Goal: Task Accomplishment & Management: Complete application form

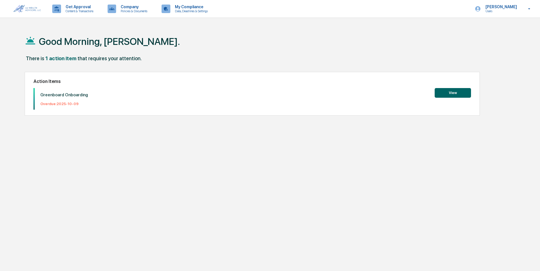
click at [456, 90] on button "View" at bounding box center [453, 93] width 36 height 10
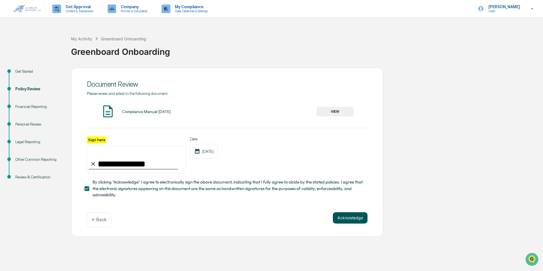
click at [357, 220] on button "Acknowledge" at bounding box center [350, 217] width 35 height 11
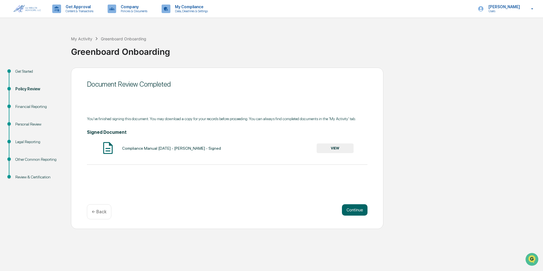
click at [331, 144] on button "VIEW" at bounding box center [335, 149] width 37 height 10
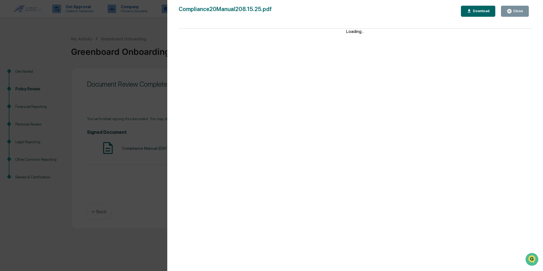
click at [135, 71] on div "Version History [DATE] 02:35 PM [PERSON_NAME] Compliance20Manual208.15.25.pdf C…" at bounding box center [271, 135] width 543 height 271
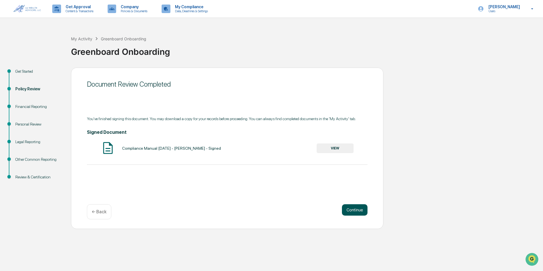
click at [359, 211] on button "Continue" at bounding box center [355, 209] width 26 height 11
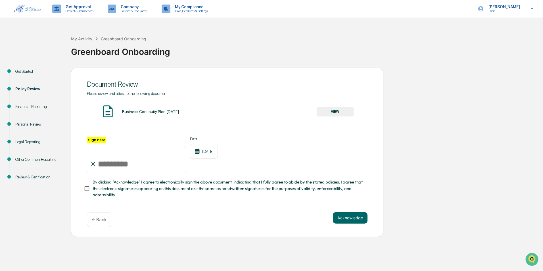
click at [126, 164] on input "Sign here" at bounding box center [136, 159] width 99 height 27
type input "**********"
click at [347, 218] on button "Acknowledge" at bounding box center [350, 217] width 35 height 11
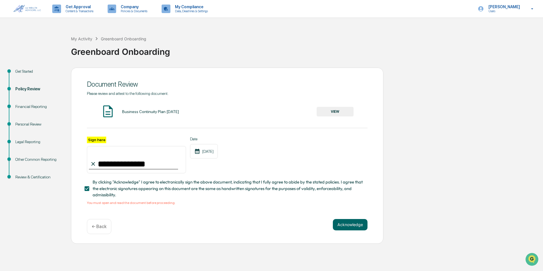
click at [336, 112] on button "VIEW" at bounding box center [335, 112] width 37 height 10
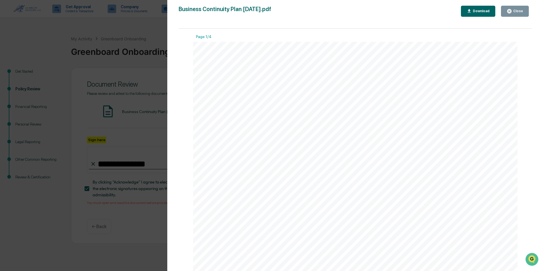
click at [518, 10] on div "Close" at bounding box center [517, 11] width 11 height 4
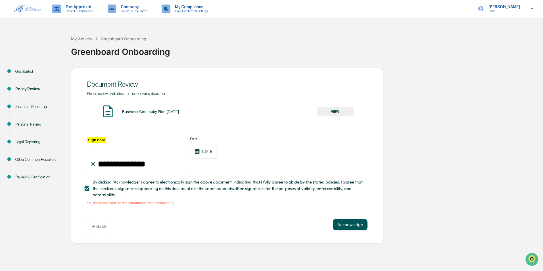
click at [353, 229] on button "Acknowledge" at bounding box center [350, 224] width 35 height 11
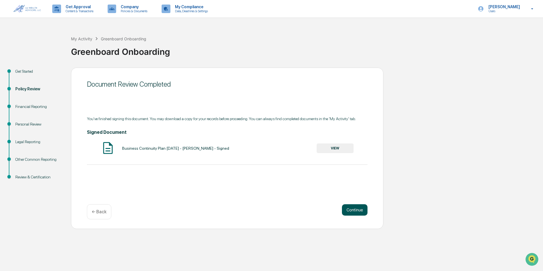
click at [355, 209] on button "Continue" at bounding box center [355, 209] width 26 height 11
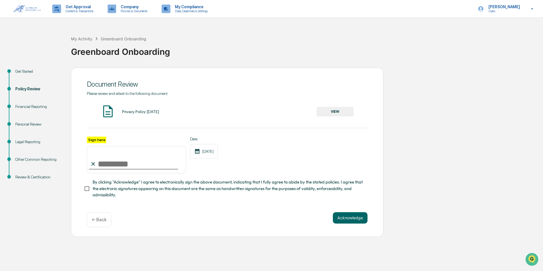
click at [342, 110] on button "VIEW" at bounding box center [335, 112] width 37 height 10
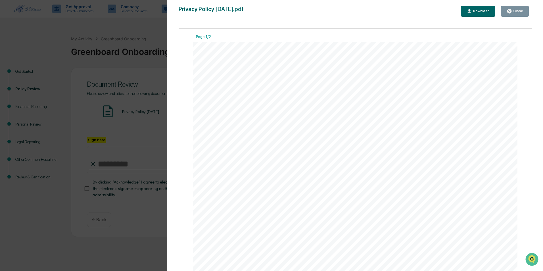
click at [513, 10] on div "Close" at bounding box center [517, 11] width 11 height 4
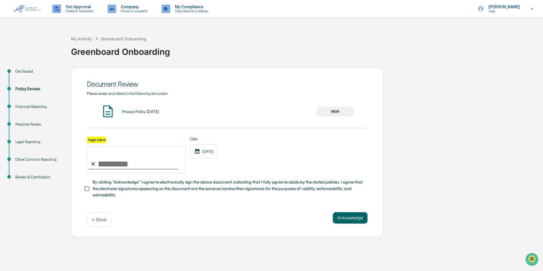
click at [123, 158] on input "Sign here" at bounding box center [136, 159] width 99 height 27
type input "**********"
click at [343, 222] on button "Acknowledge" at bounding box center [350, 217] width 35 height 11
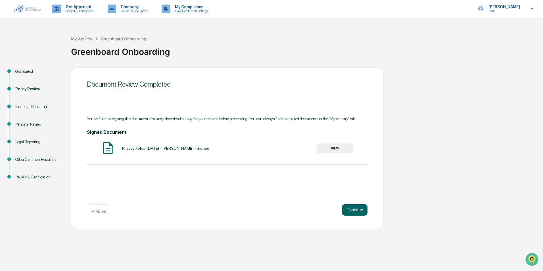
click at [341, 149] on button "VIEW" at bounding box center [335, 149] width 37 height 10
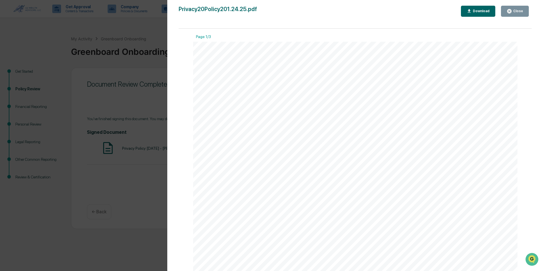
click at [516, 9] on div "Close" at bounding box center [515, 11] width 16 height 5
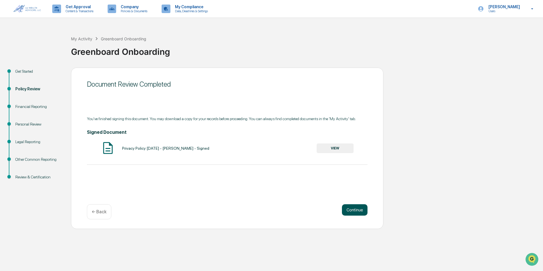
click at [357, 212] on button "Continue" at bounding box center [355, 209] width 26 height 11
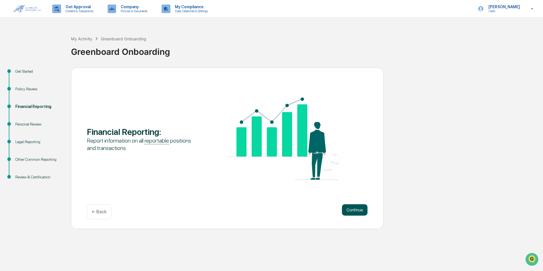
click at [357, 212] on button "Continue" at bounding box center [355, 209] width 26 height 11
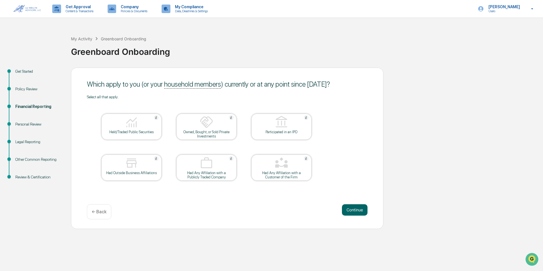
click at [129, 128] on img at bounding box center [132, 122] width 14 height 14
click at [362, 210] on button "Continue" at bounding box center [355, 209] width 26 height 11
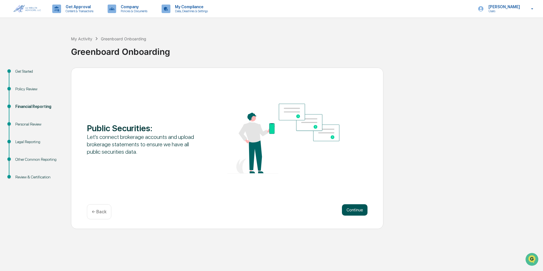
click at [361, 210] on button "Continue" at bounding box center [355, 209] width 26 height 11
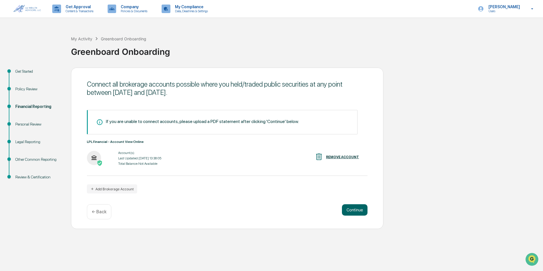
click at [341, 157] on div "REMOVE ACCOUNT" at bounding box center [342, 157] width 33 height 4
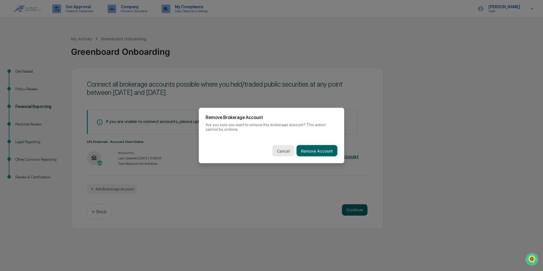
click at [275, 145] on button "Cancel" at bounding box center [284, 150] width 22 height 11
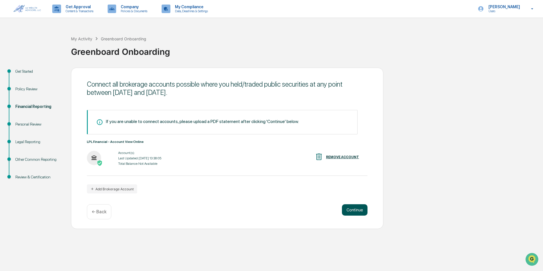
click at [352, 210] on button "Continue" at bounding box center [355, 209] width 26 height 11
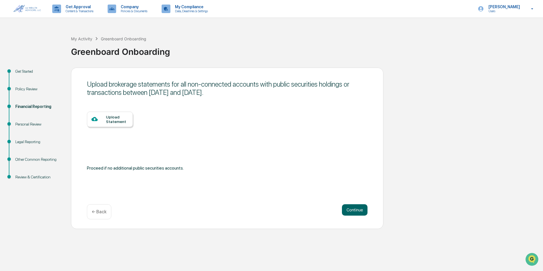
click at [111, 119] on div "Upload Statement" at bounding box center [117, 119] width 22 height 9
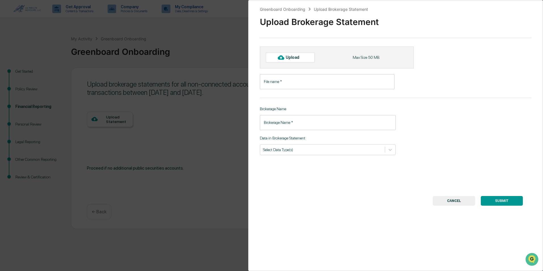
click at [305, 57] on div "Upload" at bounding box center [290, 58] width 49 height 10
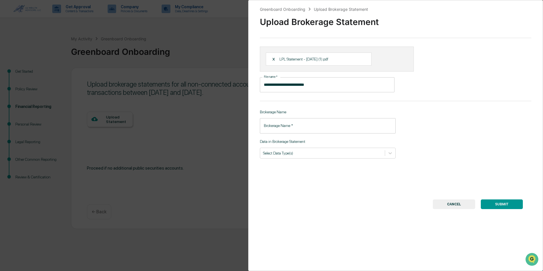
click at [303, 85] on input "**********" at bounding box center [327, 84] width 135 height 15
click at [319, 122] on input "Brokerage Name   *" at bounding box center [328, 125] width 136 height 15
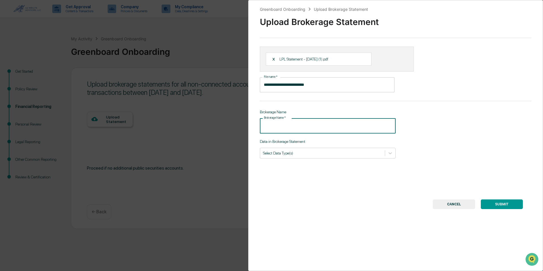
click at [271, 84] on input "**********" at bounding box center [327, 84] width 135 height 15
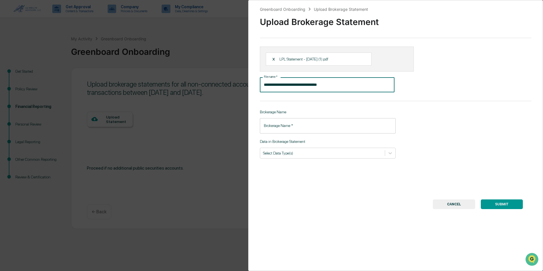
type input "**********"
click at [319, 117] on div "Brokerage Name Brokerage Name   * Brokerage Name   *" at bounding box center [328, 122] width 136 height 24
click at [309, 125] on input "Brokerage Name   *" at bounding box center [328, 125] width 136 height 15
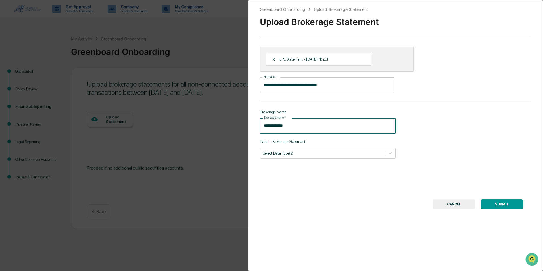
type input "**********"
click at [446, 132] on div "**********" at bounding box center [395, 135] width 295 height 271
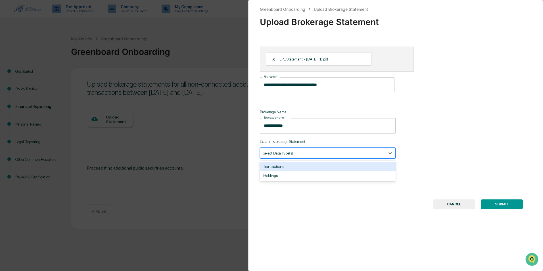
click at [298, 153] on div at bounding box center [322, 152] width 119 height 5
click at [287, 169] on div "Transactions" at bounding box center [328, 166] width 136 height 9
click at [296, 156] on div at bounding box center [331, 152] width 82 height 5
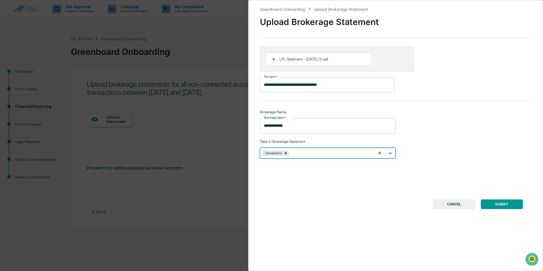
click at [325, 158] on div "Transactions" at bounding box center [328, 153] width 136 height 11
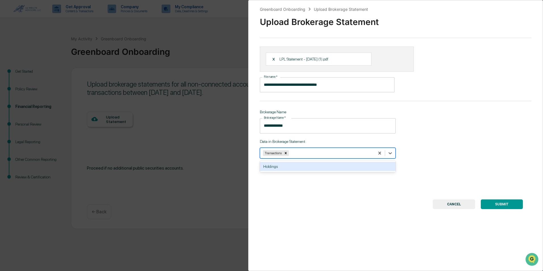
click at [326, 170] on div "Holdings" at bounding box center [328, 166] width 136 height 9
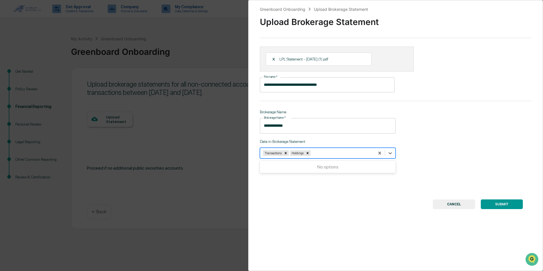
click at [499, 207] on button "SUBMIT" at bounding box center [502, 204] width 42 height 10
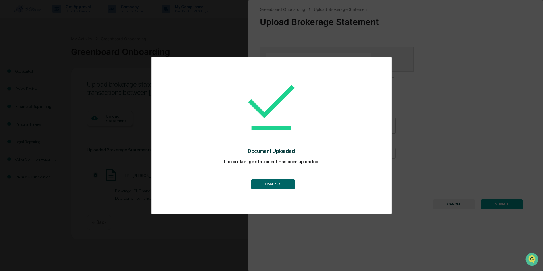
click at [286, 184] on button "Continue" at bounding box center [273, 184] width 44 height 10
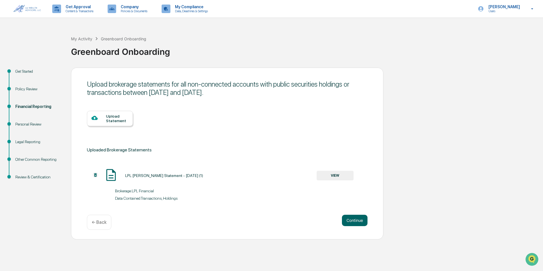
click at [117, 116] on div "Upload Statement" at bounding box center [117, 118] width 22 height 9
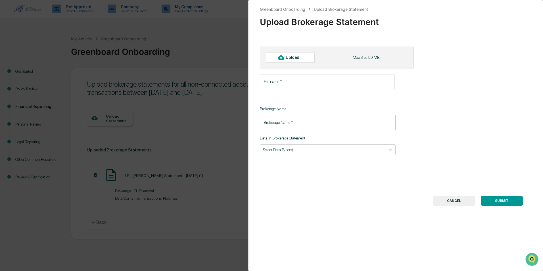
click at [298, 58] on div "Upload" at bounding box center [295, 57] width 18 height 5
type input "**********"
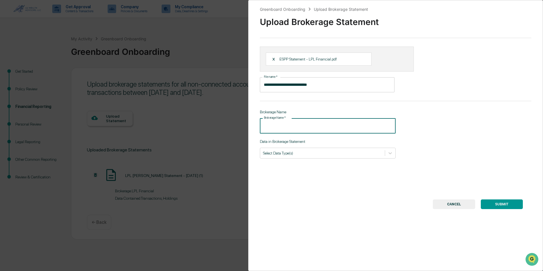
click at [314, 126] on input "Brokerage Name   *" at bounding box center [328, 125] width 136 height 15
type input "********"
click at [326, 159] on div "**********" at bounding box center [395, 135] width 295 height 271
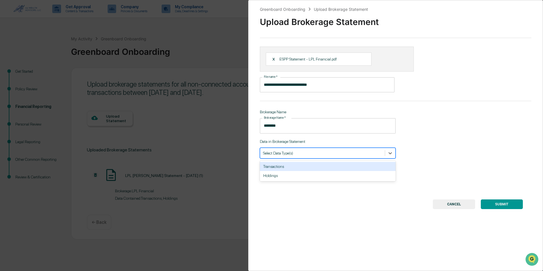
click at [327, 156] on div "Select Data Type(s)" at bounding box center [322, 153] width 125 height 8
click at [315, 168] on div "Transactions" at bounding box center [328, 166] width 136 height 9
click at [315, 165] on div "Holdings" at bounding box center [328, 166] width 136 height 9
click at [509, 204] on button "SUBMIT" at bounding box center [502, 204] width 42 height 10
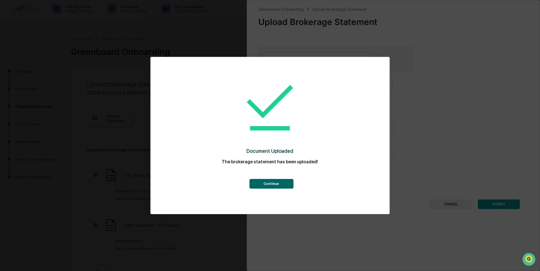
click at [287, 185] on button "Continue" at bounding box center [271, 184] width 44 height 10
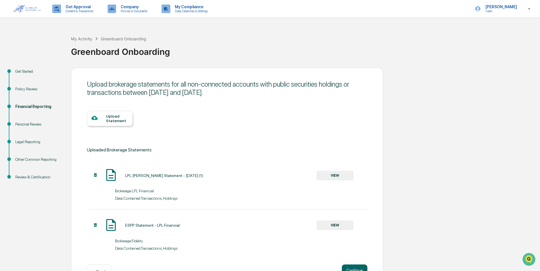
scroll to position [18, 0]
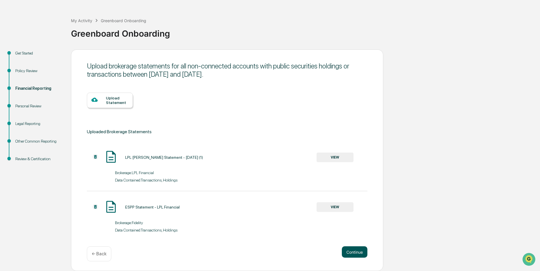
click at [363, 254] on button "Continue" at bounding box center [355, 251] width 26 height 11
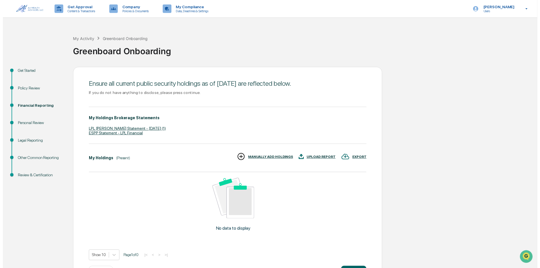
scroll to position [22, 0]
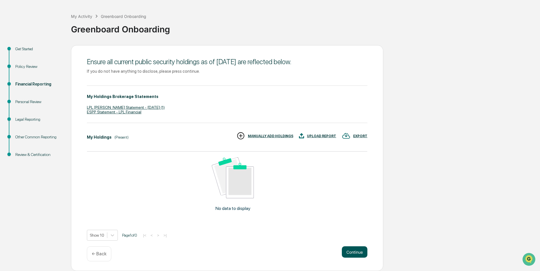
click at [360, 253] on button "Continue" at bounding box center [355, 251] width 26 height 11
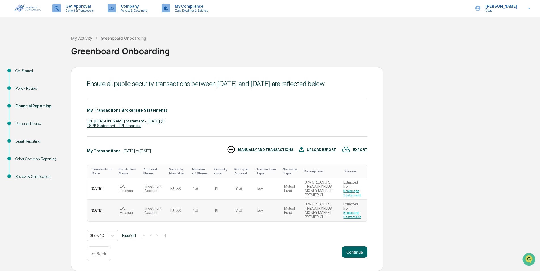
scroll to position [9, 0]
click at [99, 253] on p "← Back" at bounding box center [99, 253] width 15 height 5
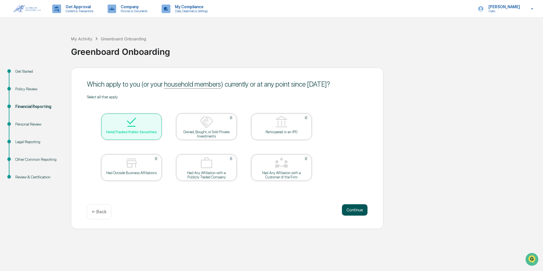
click at [361, 215] on button "Continue" at bounding box center [355, 209] width 26 height 11
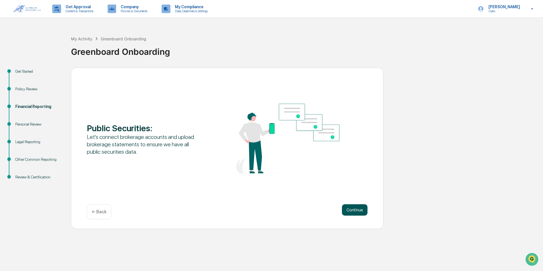
click at [356, 211] on button "Continue" at bounding box center [355, 209] width 26 height 11
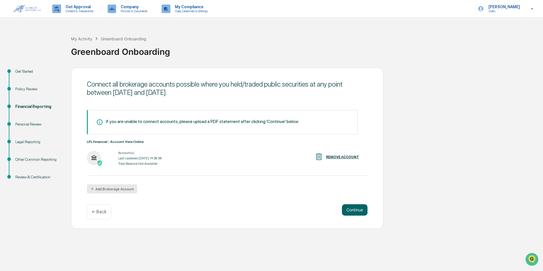
click at [111, 190] on button "Add Brokerage Account" at bounding box center [112, 188] width 50 height 9
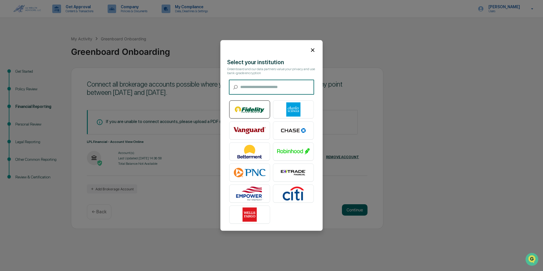
click at [259, 110] on img at bounding box center [250, 110] width 32 height 14
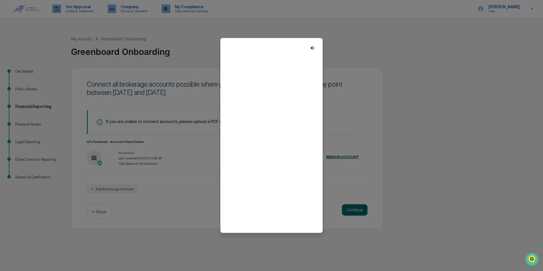
click at [311, 46] on icon at bounding box center [313, 48] width 6 height 6
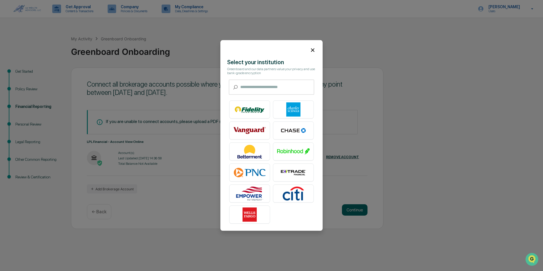
click at [310, 48] on icon at bounding box center [313, 50] width 6 height 6
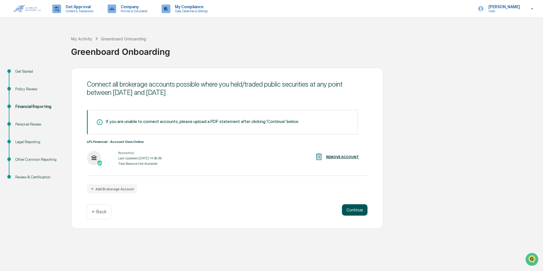
click at [353, 206] on button "Continue" at bounding box center [355, 209] width 26 height 11
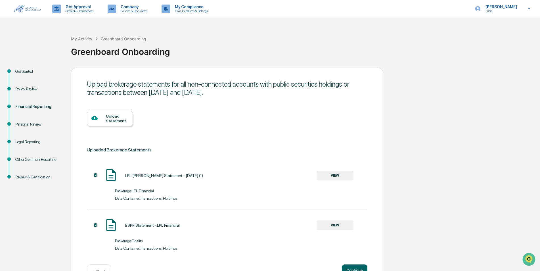
scroll to position [18, 0]
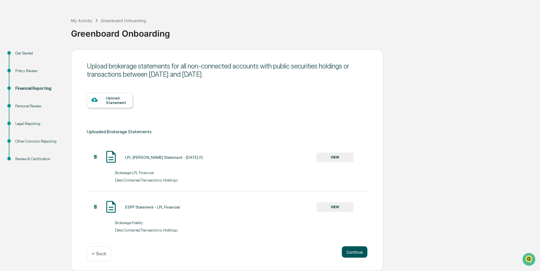
click at [364, 254] on button "Continue" at bounding box center [355, 251] width 26 height 11
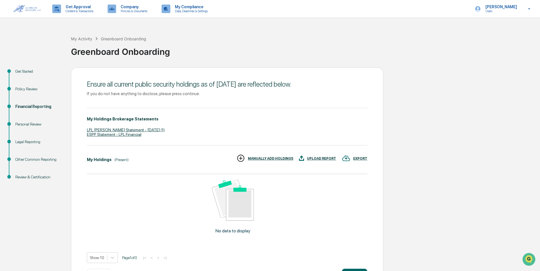
click at [270, 158] on div "MANUALLY ADD HOLDINGS" at bounding box center [270, 159] width 45 height 4
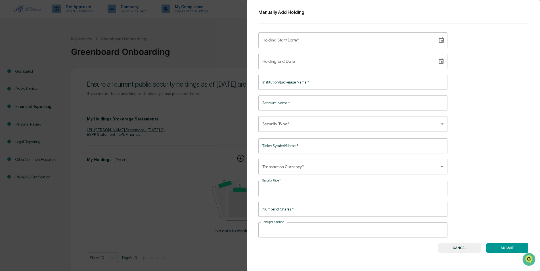
click at [463, 248] on button "CANCEL" at bounding box center [460, 248] width 42 height 10
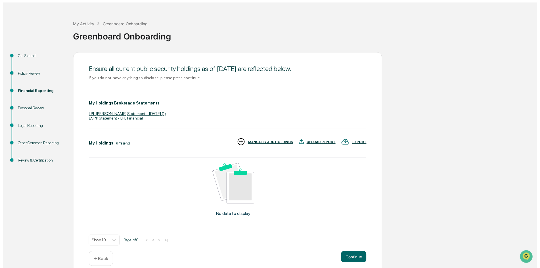
scroll to position [22, 0]
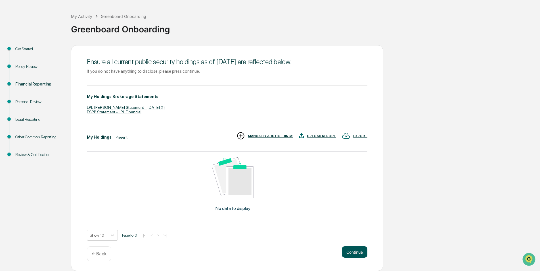
click at [353, 251] on button "Continue" at bounding box center [355, 251] width 26 height 11
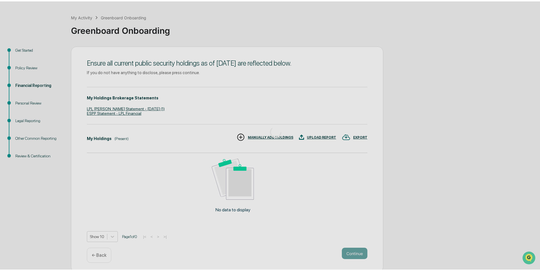
scroll to position [0, 0]
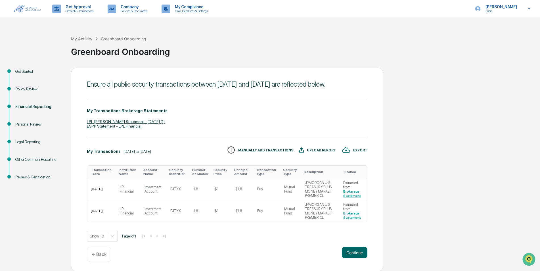
click at [353, 251] on div "Ensure all public security transactions between [DATE] and [DATE] are reflected…" at bounding box center [227, 170] width 313 height 204
click at [358, 258] on button "Continue" at bounding box center [355, 252] width 26 height 11
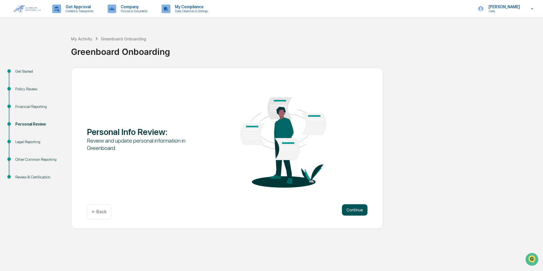
click at [354, 211] on button "Continue" at bounding box center [355, 209] width 26 height 11
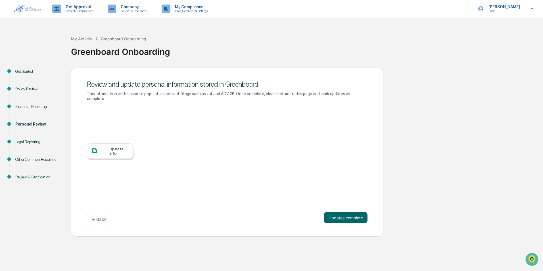
click at [107, 147] on div at bounding box center [100, 150] width 18 height 7
click at [353, 216] on button "Updates complete" at bounding box center [345, 217] width 43 height 11
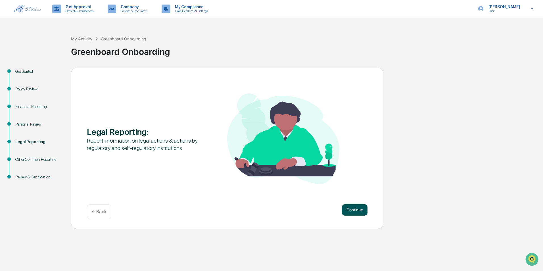
click at [352, 210] on button "Continue" at bounding box center [355, 209] width 26 height 11
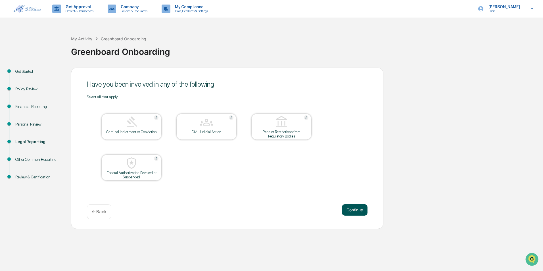
click at [358, 211] on button "Continue" at bounding box center [355, 209] width 26 height 11
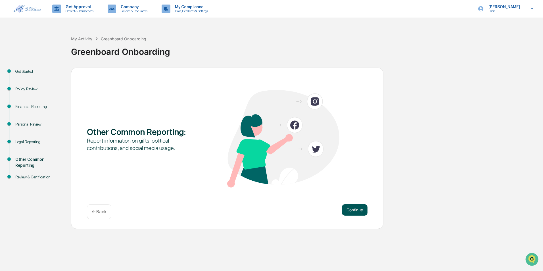
click at [356, 211] on button "Continue" at bounding box center [355, 209] width 26 height 11
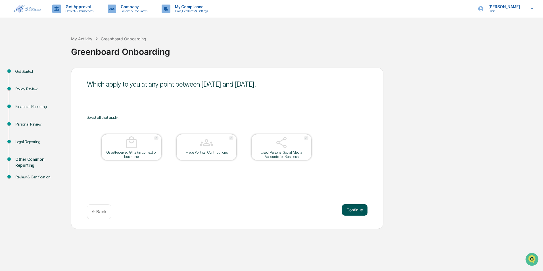
click at [354, 211] on button "Continue" at bounding box center [355, 209] width 26 height 11
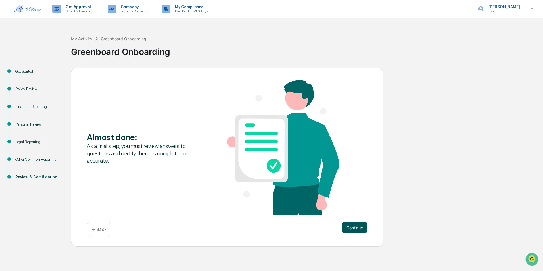
click at [358, 229] on button "Continue" at bounding box center [355, 227] width 26 height 11
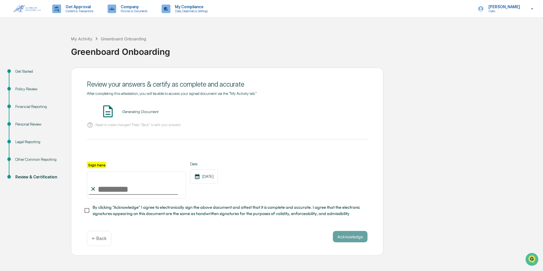
click at [147, 190] on input "Sign here" at bounding box center [136, 184] width 99 height 27
type input "**********"
click at [337, 109] on button "VIEW" at bounding box center [335, 112] width 37 height 10
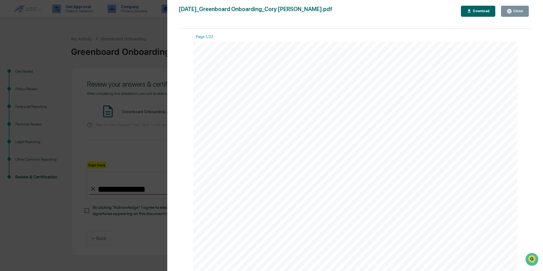
click at [521, 11] on div "Close" at bounding box center [517, 11] width 11 height 4
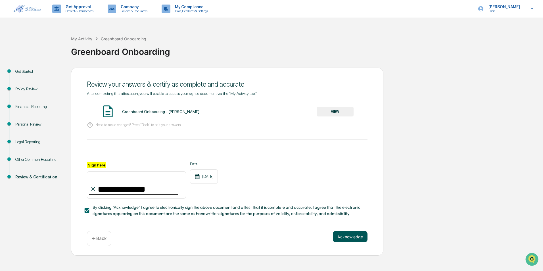
click at [354, 240] on button "Acknowledge" at bounding box center [350, 236] width 35 height 11
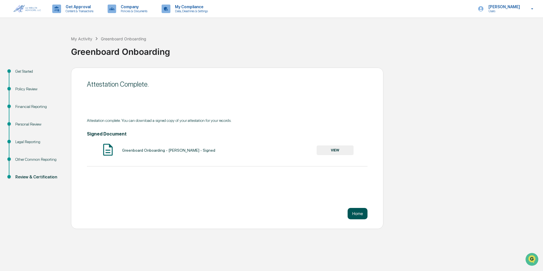
click at [355, 214] on button "Home" at bounding box center [358, 213] width 20 height 11
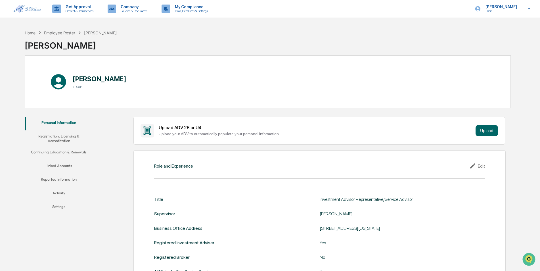
click at [57, 141] on button "Registration, Licensing & Accreditation" at bounding box center [59, 138] width 68 height 16
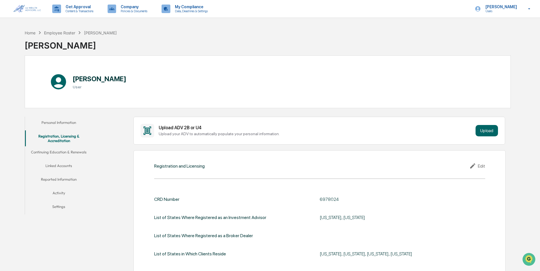
click at [67, 151] on button "Continuing Education & Renewals" at bounding box center [59, 153] width 68 height 14
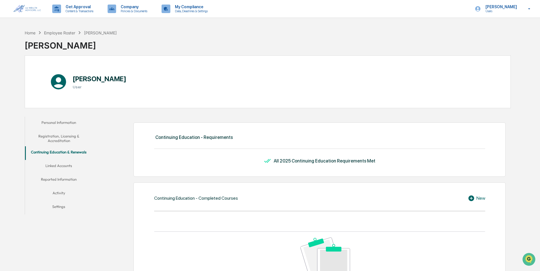
click at [66, 161] on button "Linked Accounts" at bounding box center [59, 167] width 68 height 14
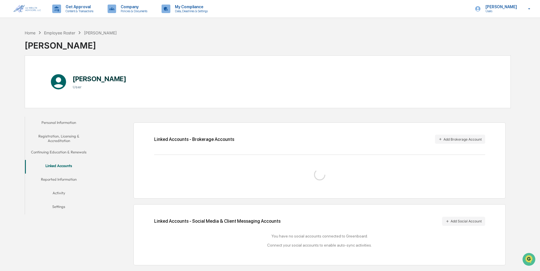
click at [58, 175] on button "Reported Information" at bounding box center [59, 181] width 68 height 14
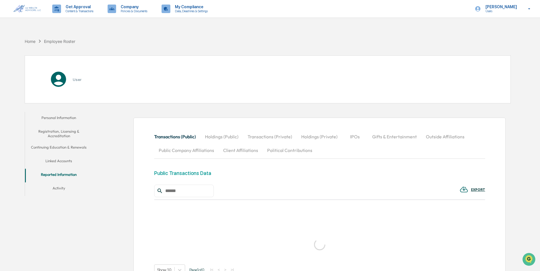
click at [58, 189] on button "Activity" at bounding box center [59, 189] width 68 height 14
